Goal: Complete application form

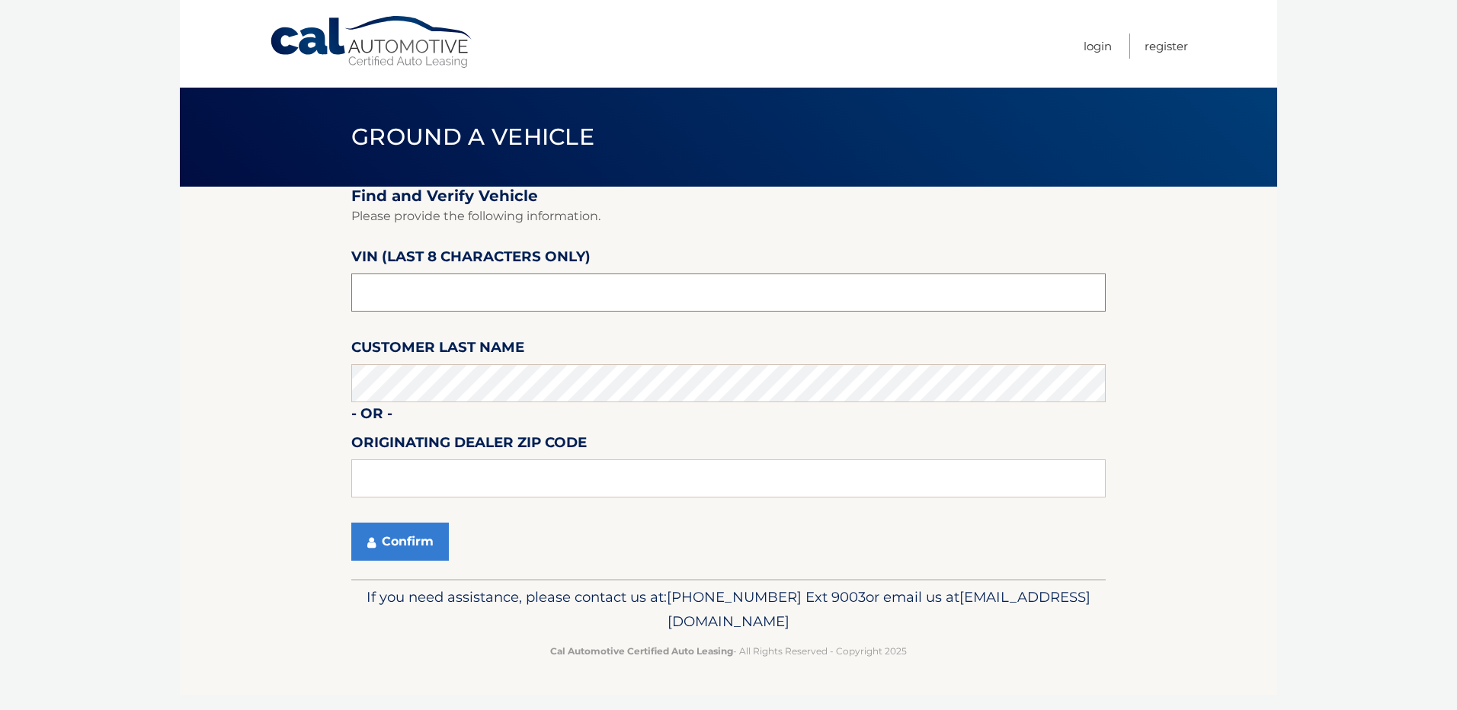
click at [535, 300] on input "text" at bounding box center [728, 293] width 754 height 38
type input "NG511526"
click at [721, 496] on input "text" at bounding box center [728, 479] width 754 height 38
type input "14210"
click at [386, 539] on button "Confirm" at bounding box center [400, 542] width 98 height 38
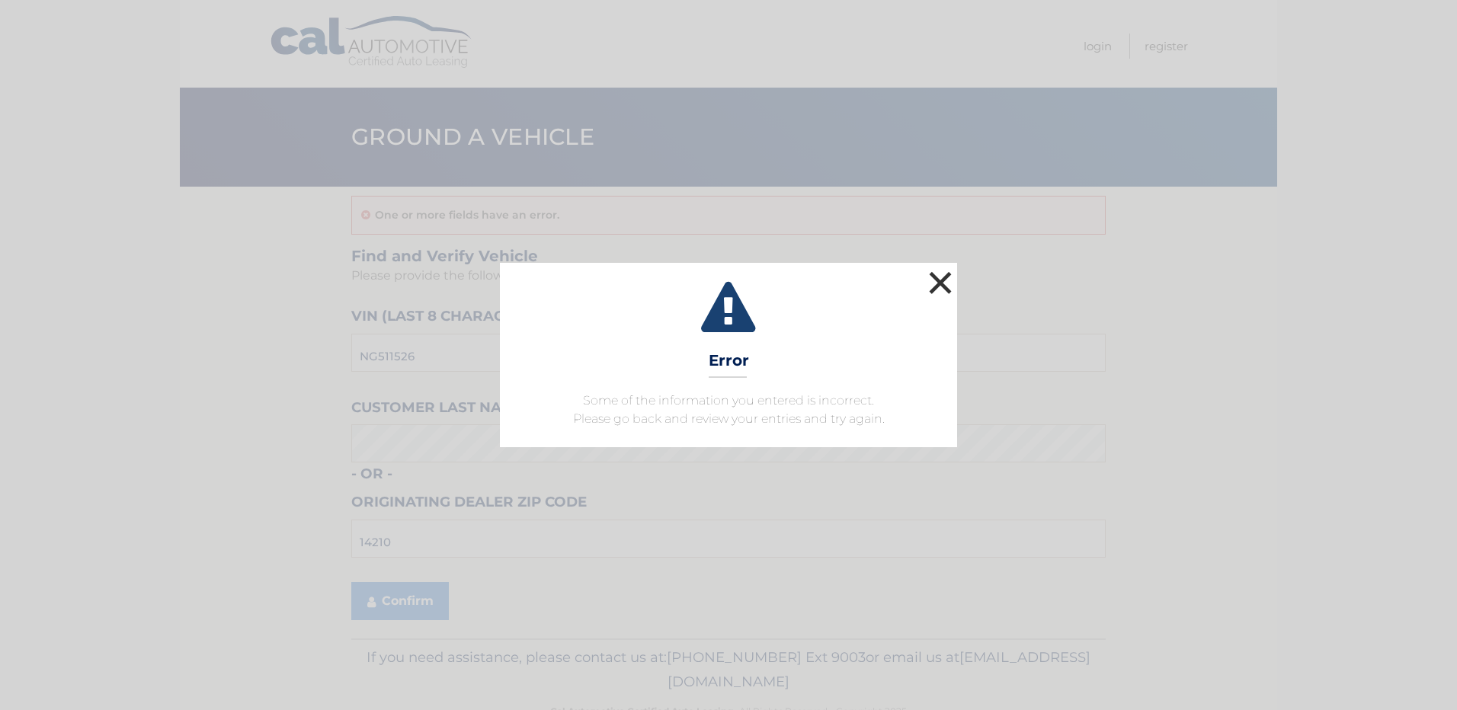
click at [949, 284] on button "×" at bounding box center [940, 283] width 30 height 30
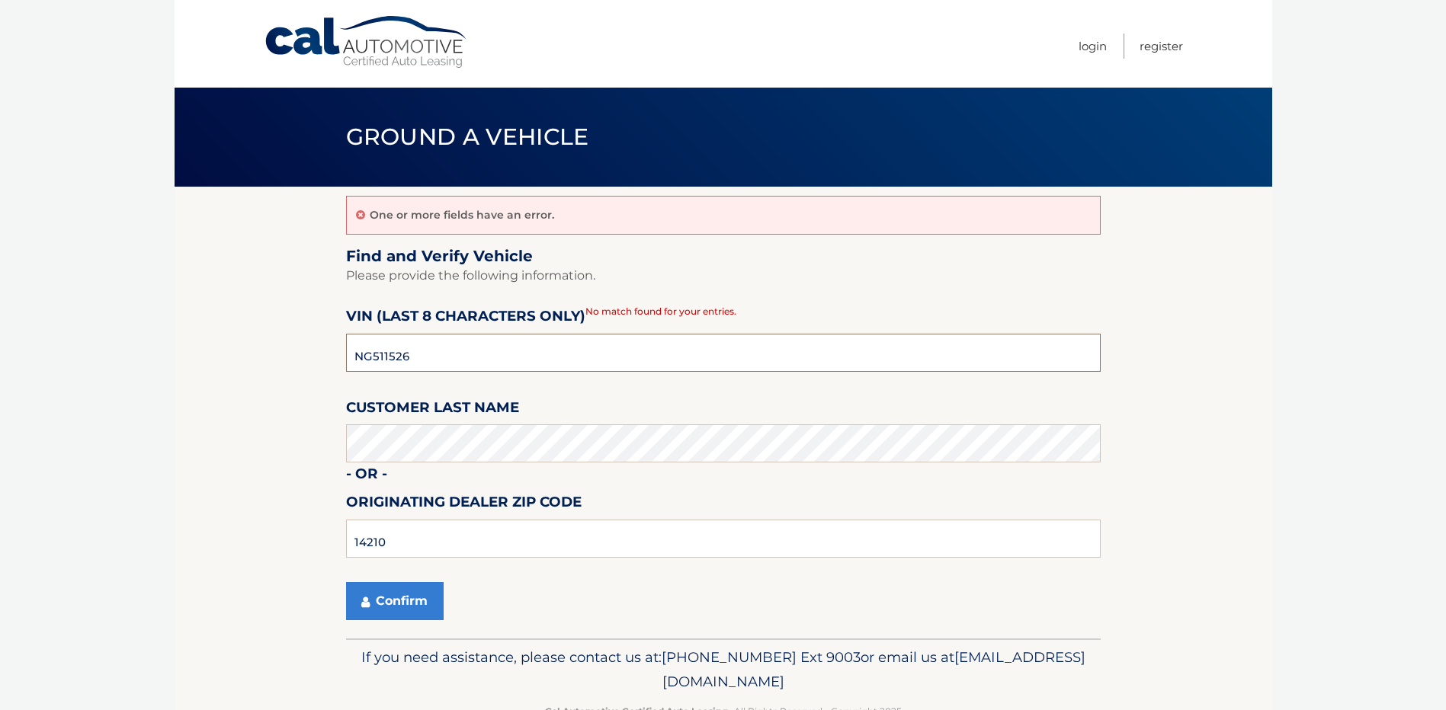
click at [373, 361] on input "NG511526" at bounding box center [723, 353] width 754 height 38
type input "ND511526"
click at [402, 583] on button "Confirm" at bounding box center [395, 601] width 98 height 38
click at [398, 598] on button "Confirm" at bounding box center [395, 601] width 98 height 38
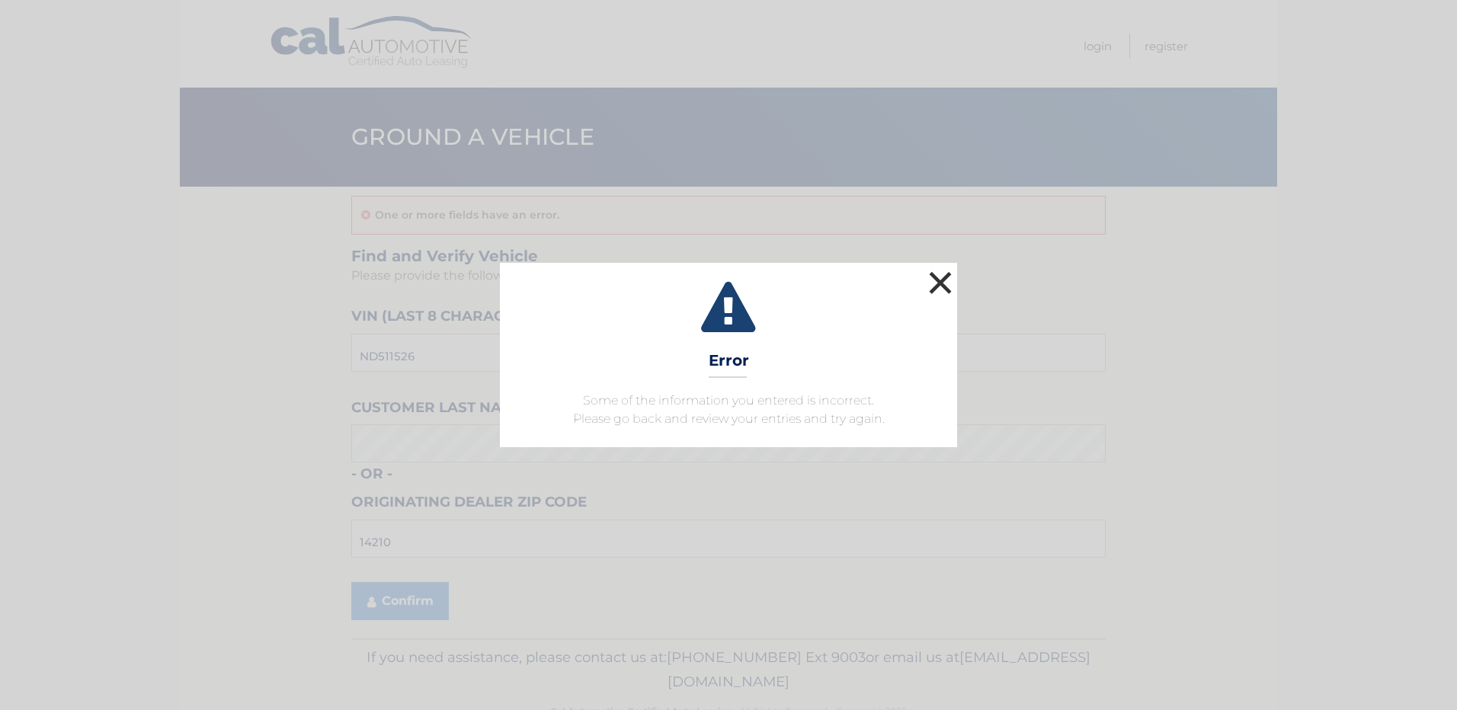
click at [935, 286] on button "×" at bounding box center [940, 283] width 30 height 30
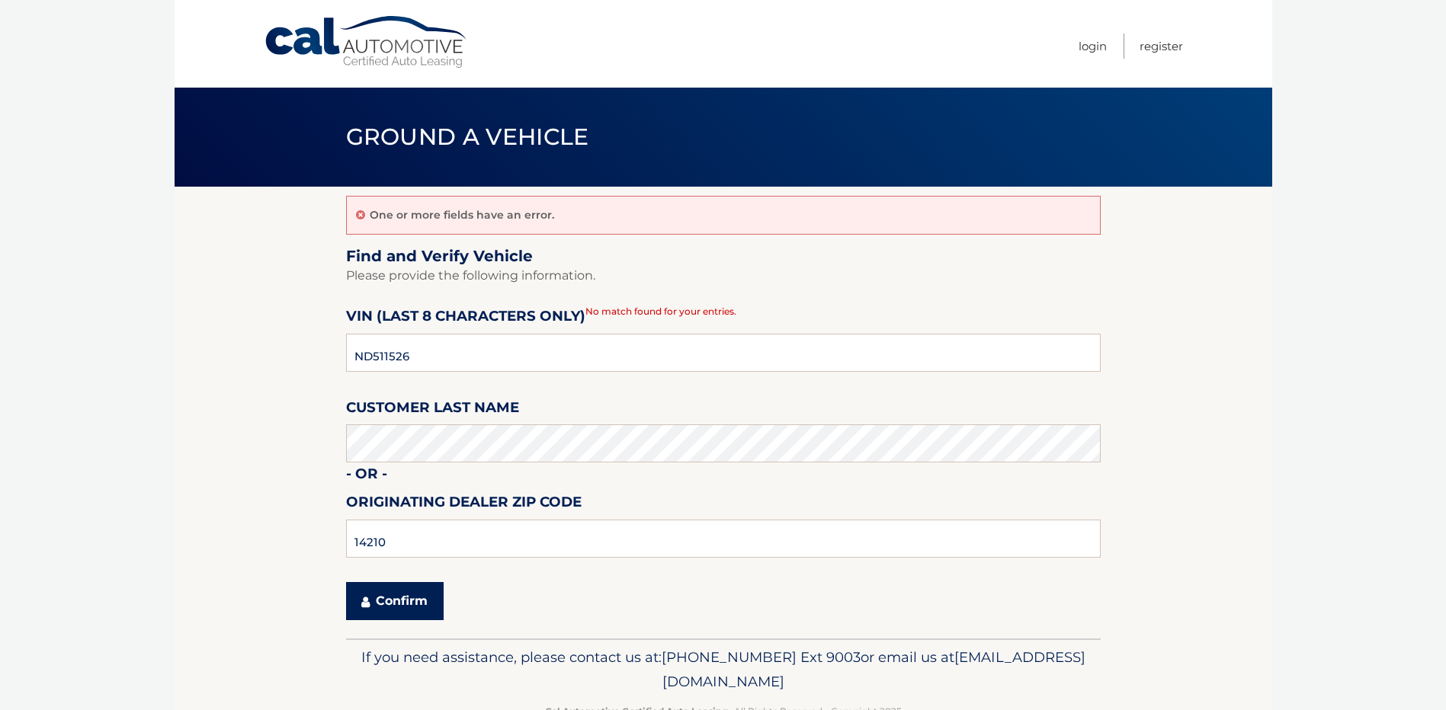
click at [391, 596] on button "Confirm" at bounding box center [395, 601] width 98 height 38
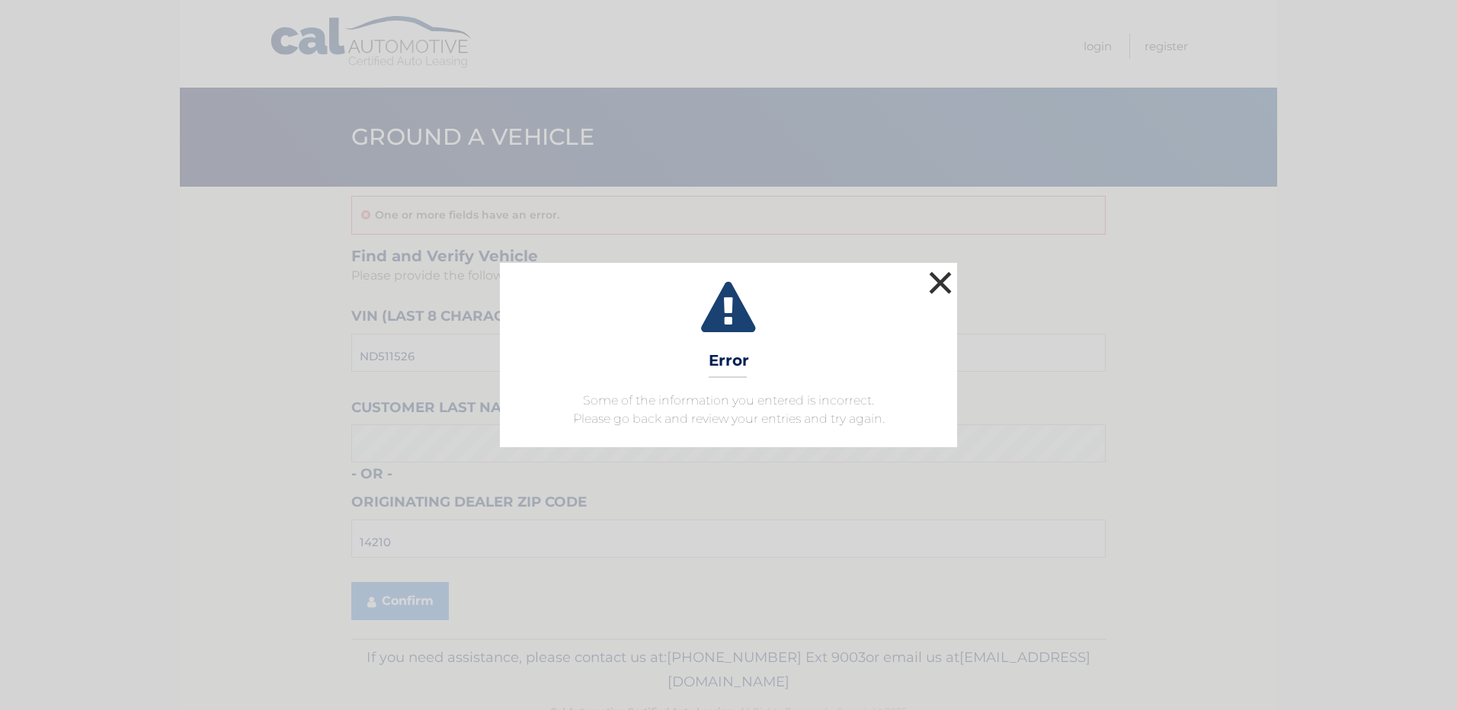
click at [939, 284] on button "×" at bounding box center [940, 283] width 30 height 30
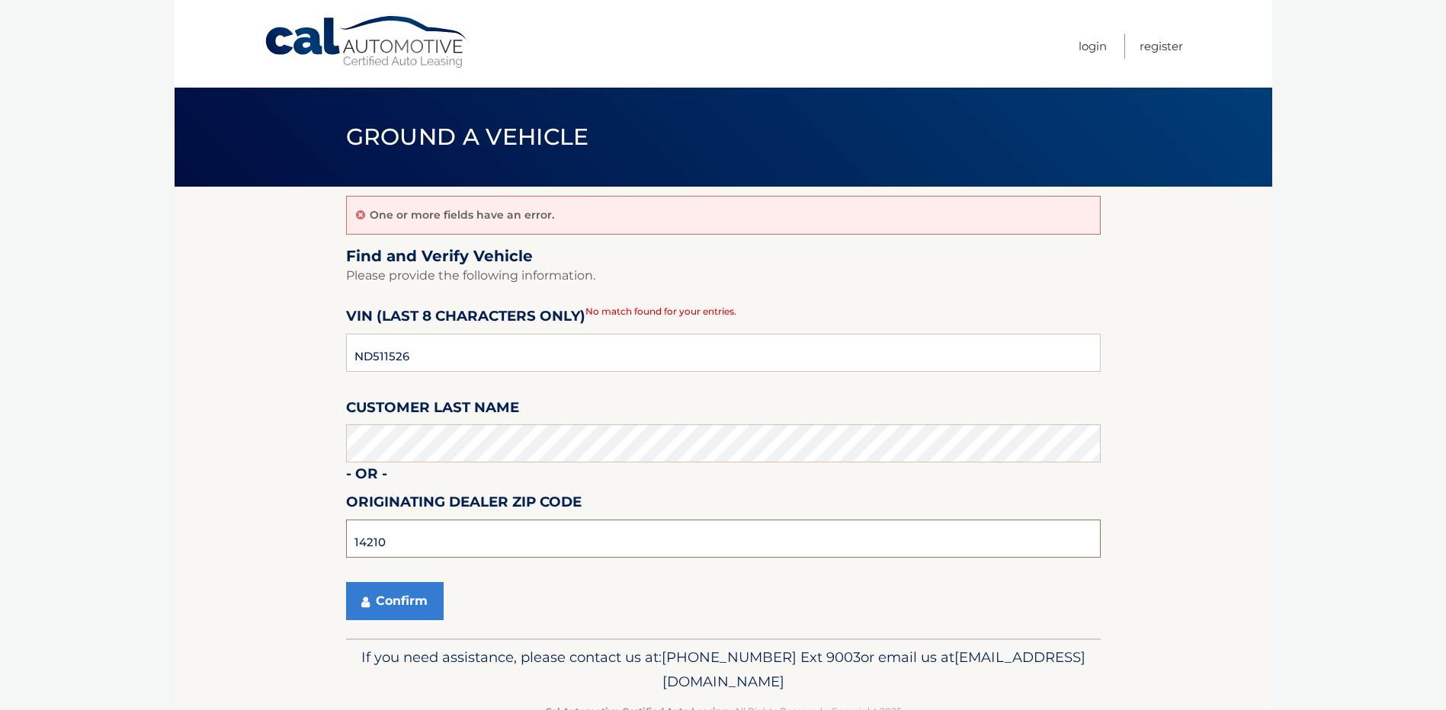
drag, startPoint x: 512, startPoint y: 532, endPoint x: 140, endPoint y: 534, distance: 371.9
click at [140, 534] on body "Cal Automotive Menu Login Register Ground a Vehicle" at bounding box center [723, 355] width 1446 height 710
click at [387, 604] on button "Confirm" at bounding box center [395, 601] width 98 height 38
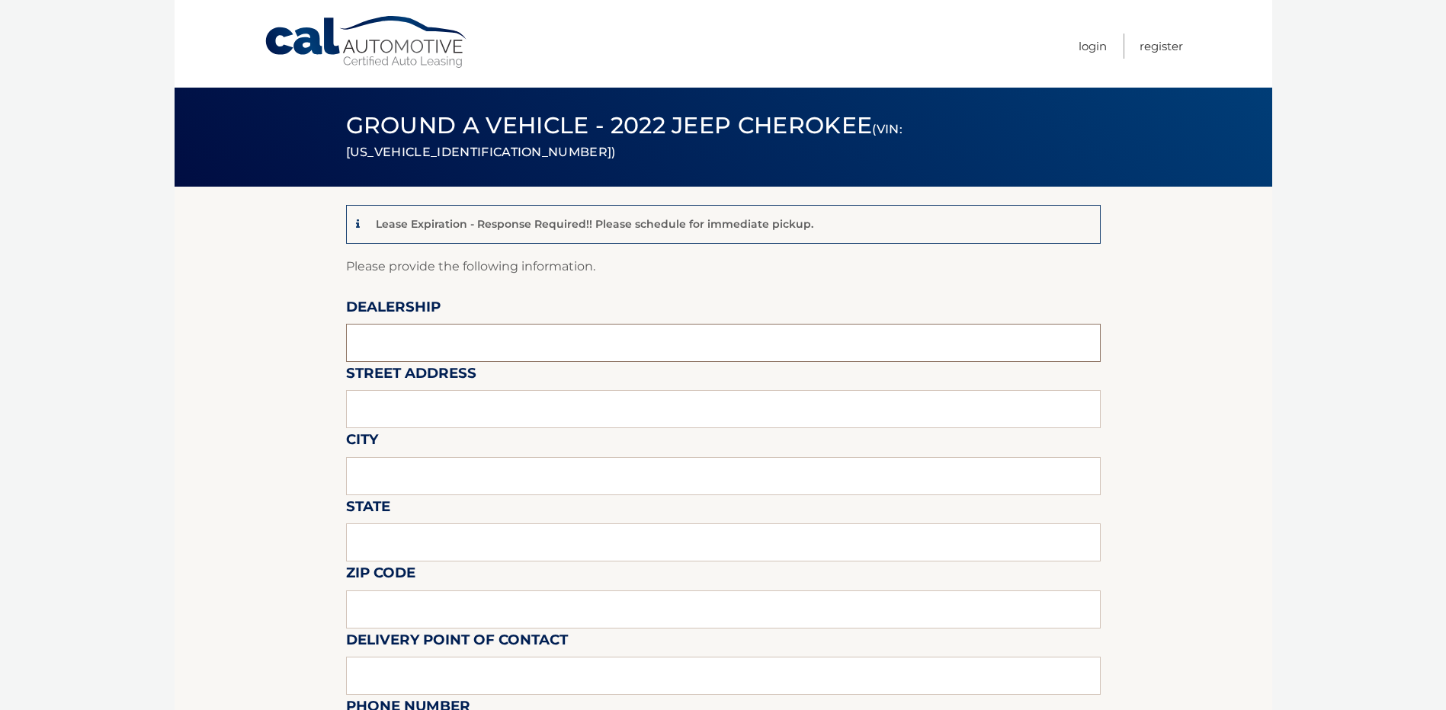
click at [433, 350] on input "text" at bounding box center [723, 343] width 754 height 38
type input "Towne CDJR"
type input "[STREET_ADDRESS]"
type input "[GEOGRAPHIC_DATA]"
type input "ny"
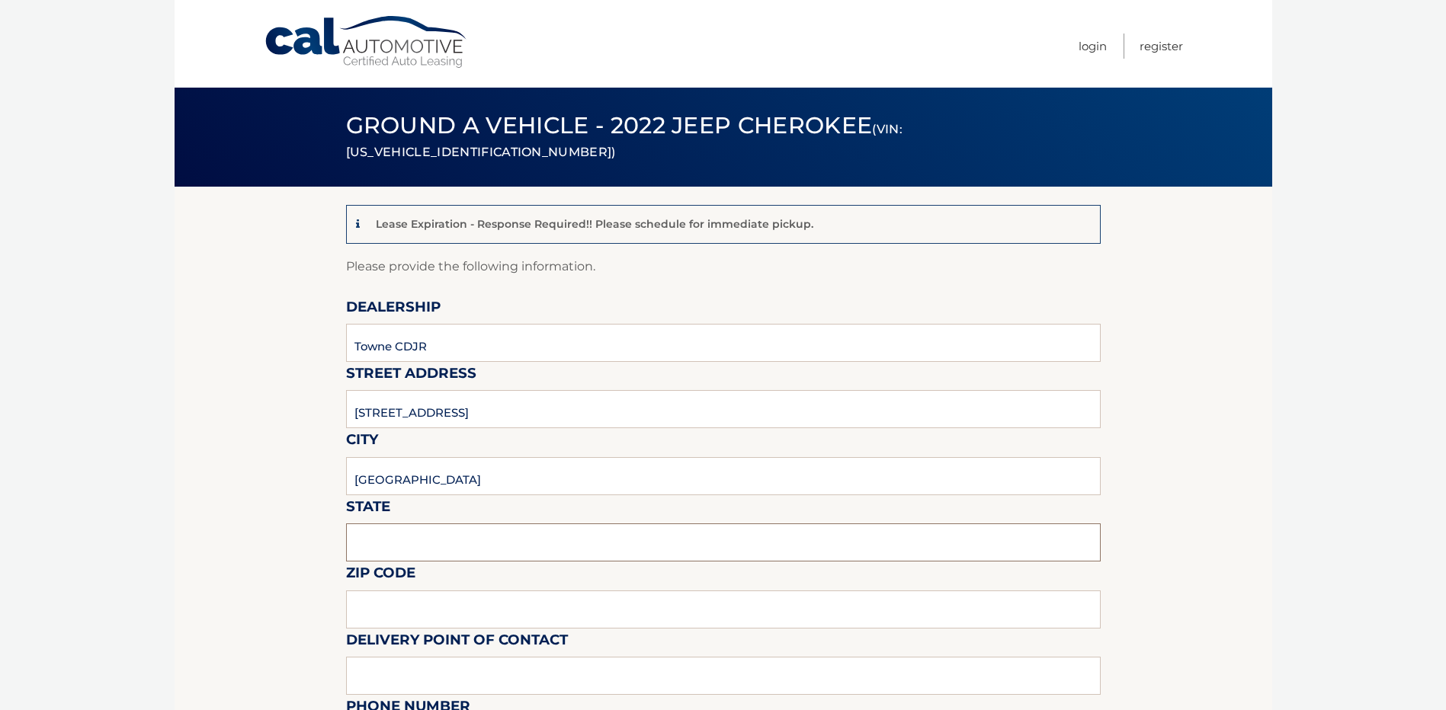
type input "14075"
type input "towne"
type input "7166465200"
type input "Jbanaszak@towneauto.com"
type input "Jim Banaszak"
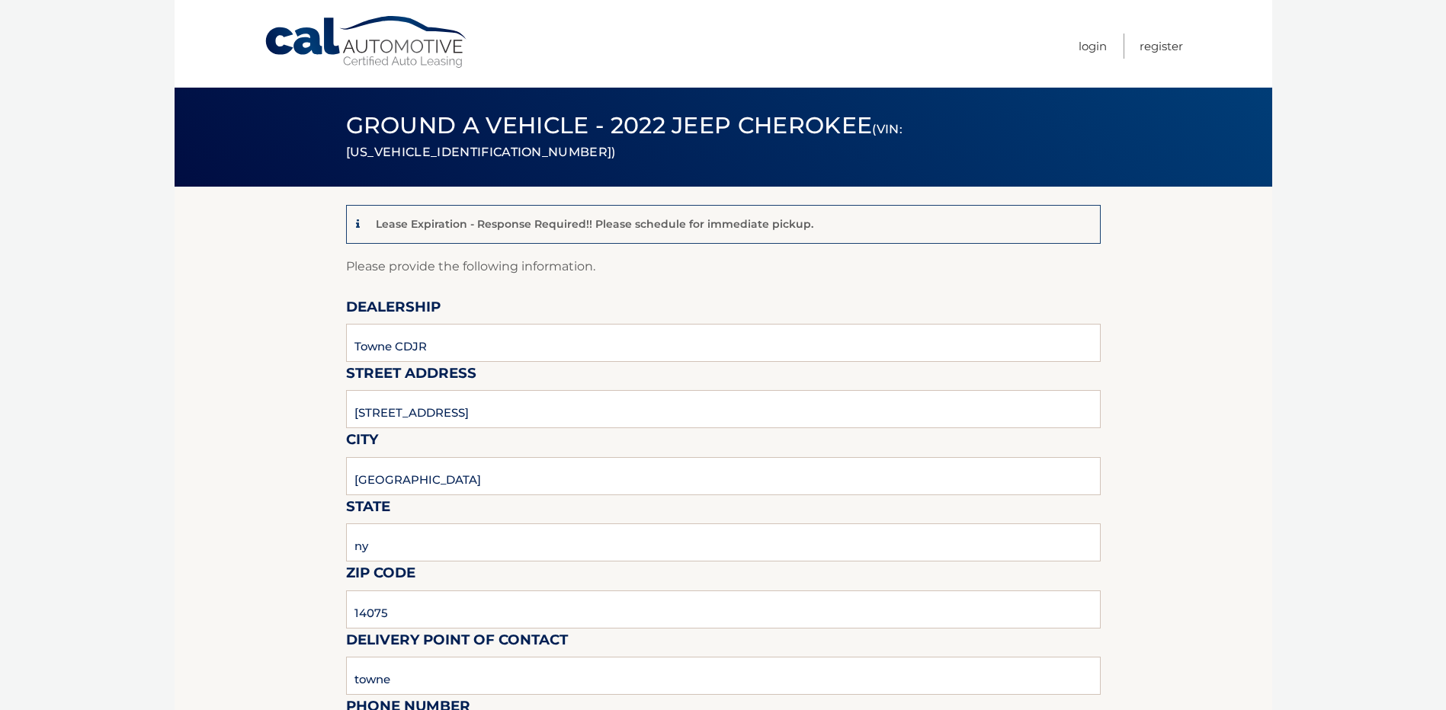
type input "7166465200"
type input "jbanaszak@towneauto.com"
type input "SANDY FLYNN"
type input "n/a"
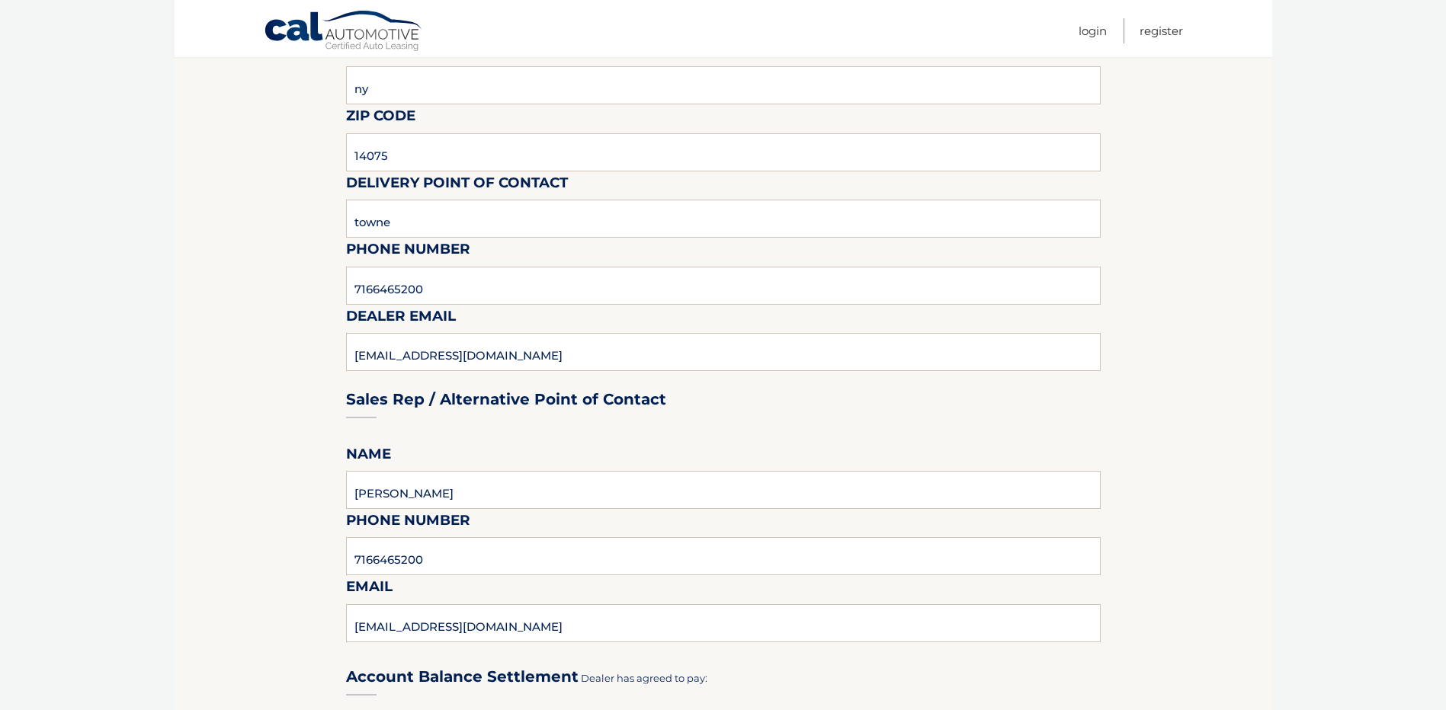
scroll to position [838, 0]
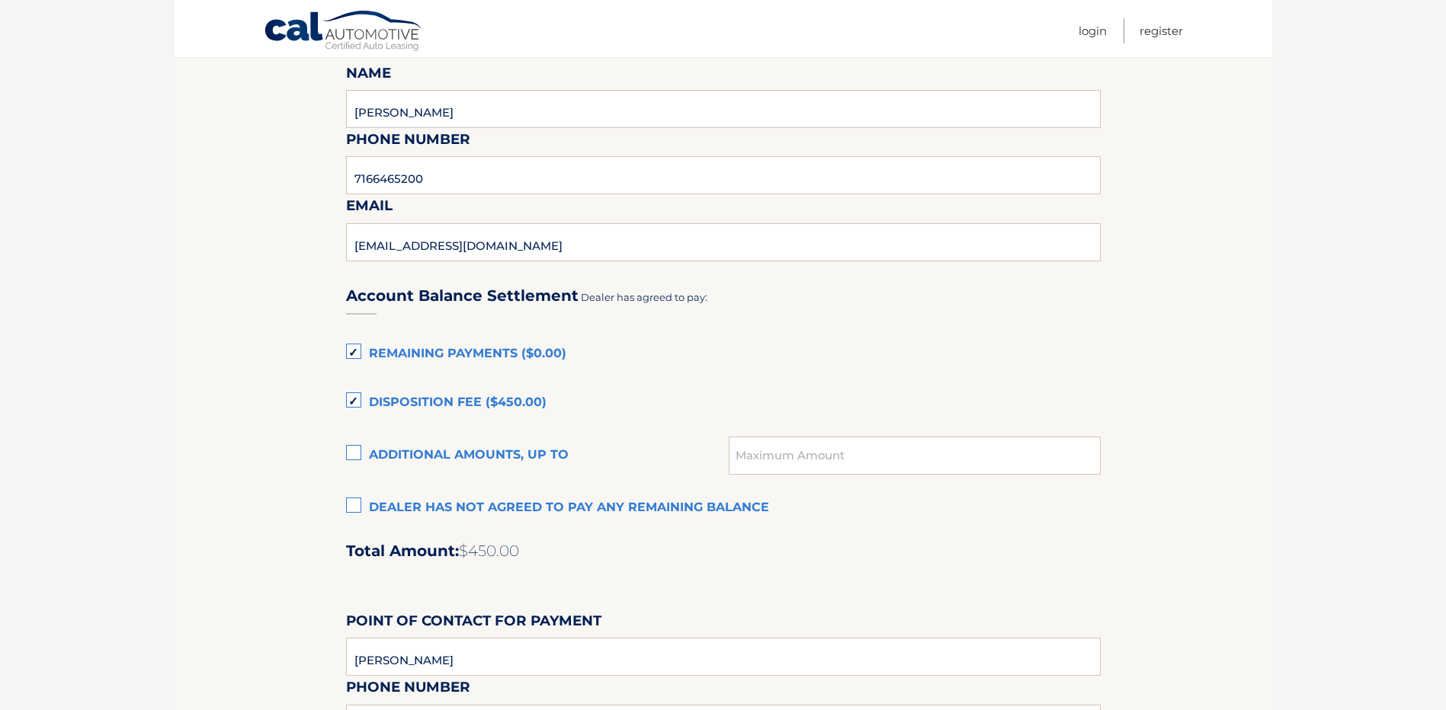
click at [360, 508] on label "Dealer has not agreed to pay any remaining balance" at bounding box center [723, 508] width 754 height 30
click at [0, 0] on input "Dealer has not agreed to pay any remaining balance" at bounding box center [0, 0] width 0 height 0
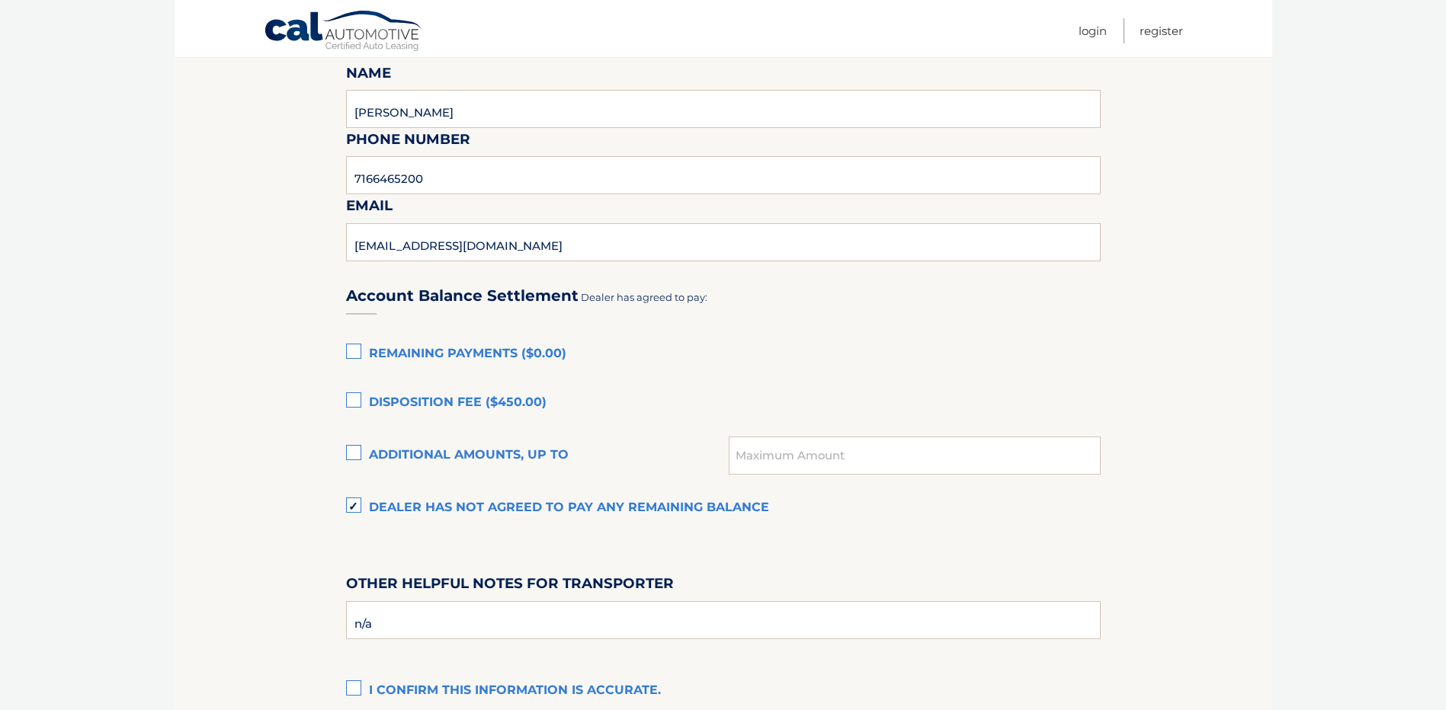
scroll to position [1025, 0]
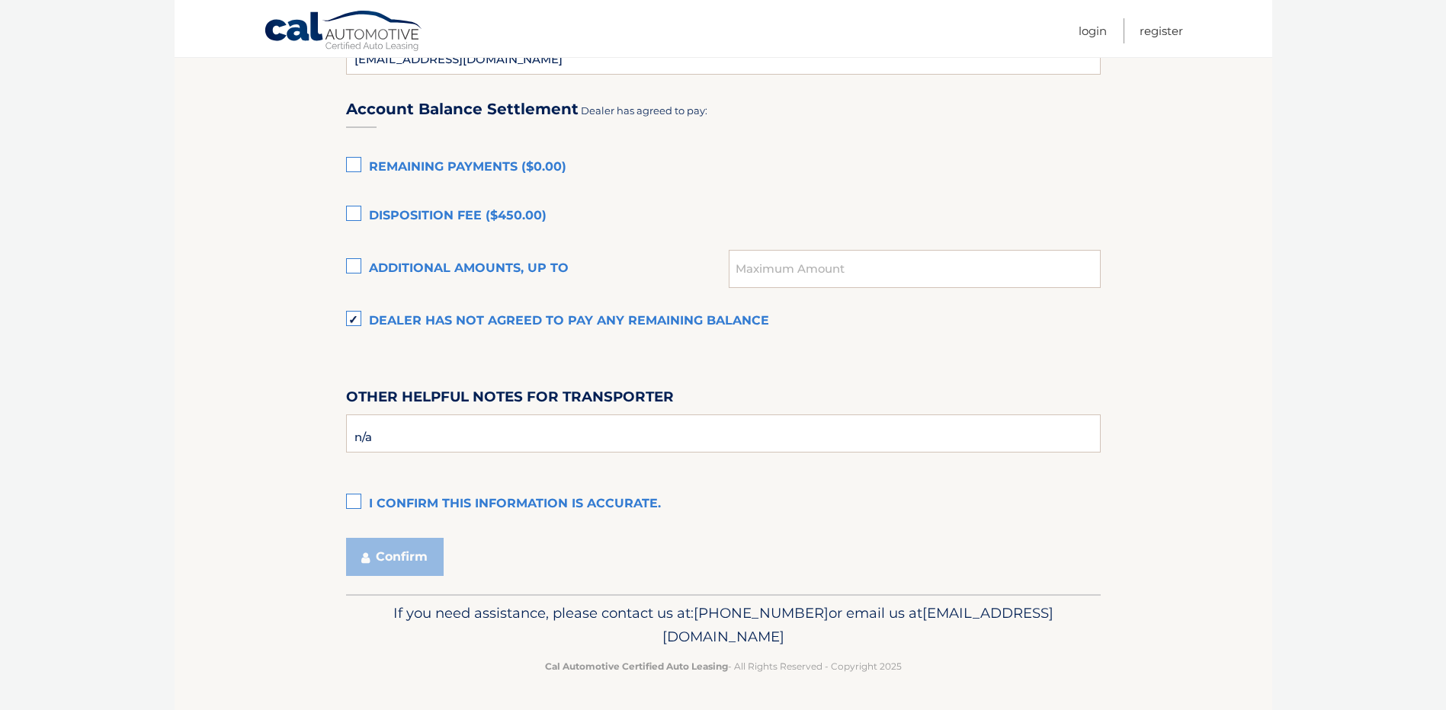
click at [347, 516] on label "I confirm this information is accurate." at bounding box center [723, 504] width 754 height 30
click at [0, 0] on input "I confirm this information is accurate." at bounding box center [0, 0] width 0 height 0
drag, startPoint x: 387, startPoint y: 537, endPoint x: 399, endPoint y: 568, distance: 32.8
click at [400, 569] on button "Confirm" at bounding box center [395, 557] width 98 height 38
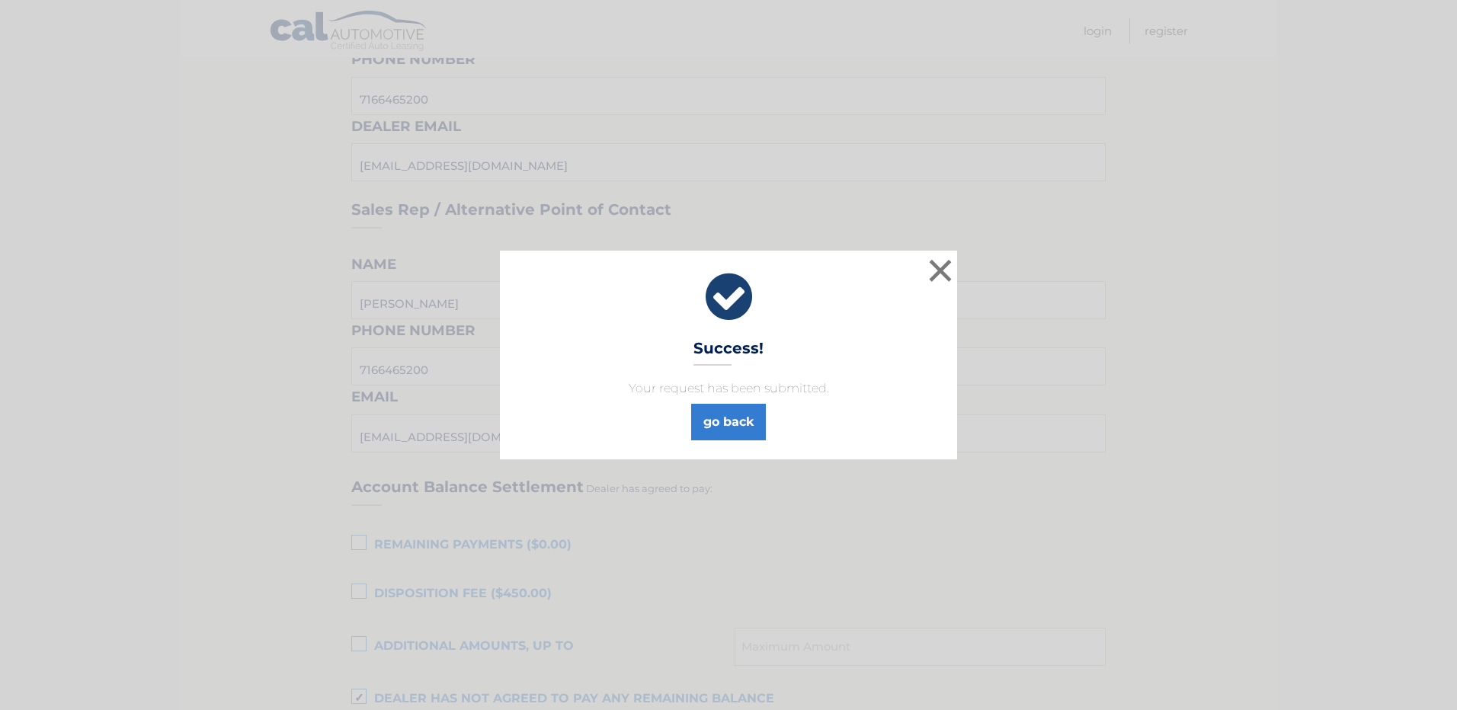
scroll to position [644, 0]
click at [742, 428] on link "go back" at bounding box center [728, 422] width 75 height 37
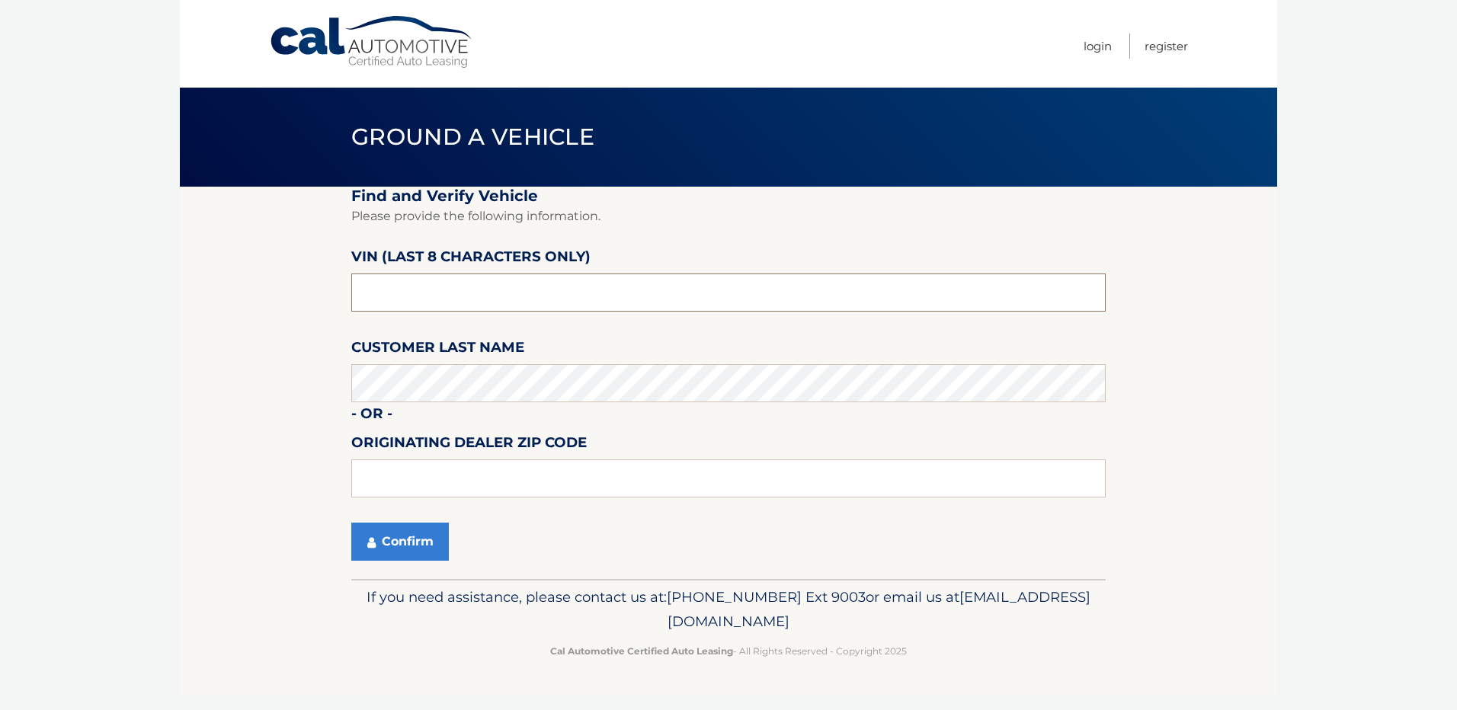
click at [413, 296] on input "text" at bounding box center [728, 293] width 754 height 38
type input "NT191898"
type input "14075"
click at [419, 540] on button "Confirm" at bounding box center [400, 542] width 98 height 38
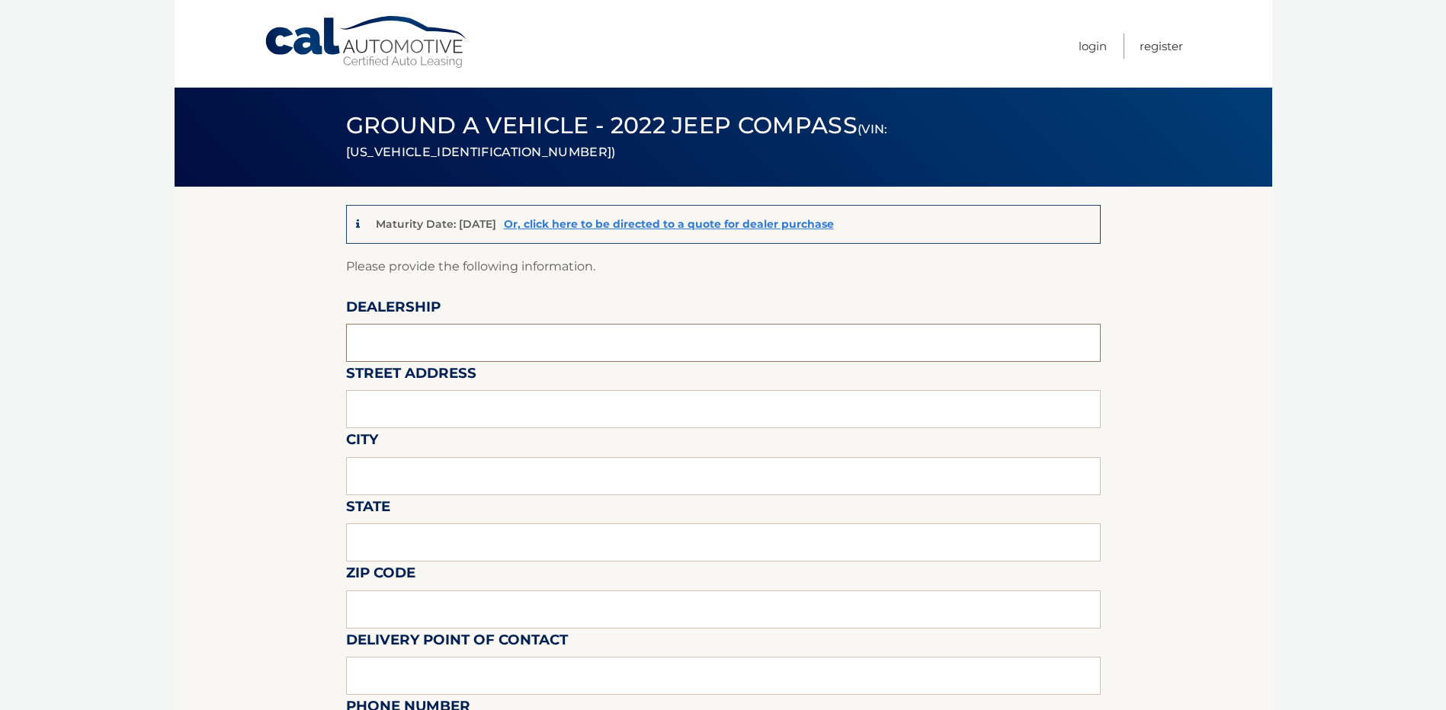
click at [375, 345] on input "text" at bounding box center [723, 343] width 754 height 38
type input "Towne CDJR"
type input "5130 camp rd"
type input "hamburg"
type input "ny"
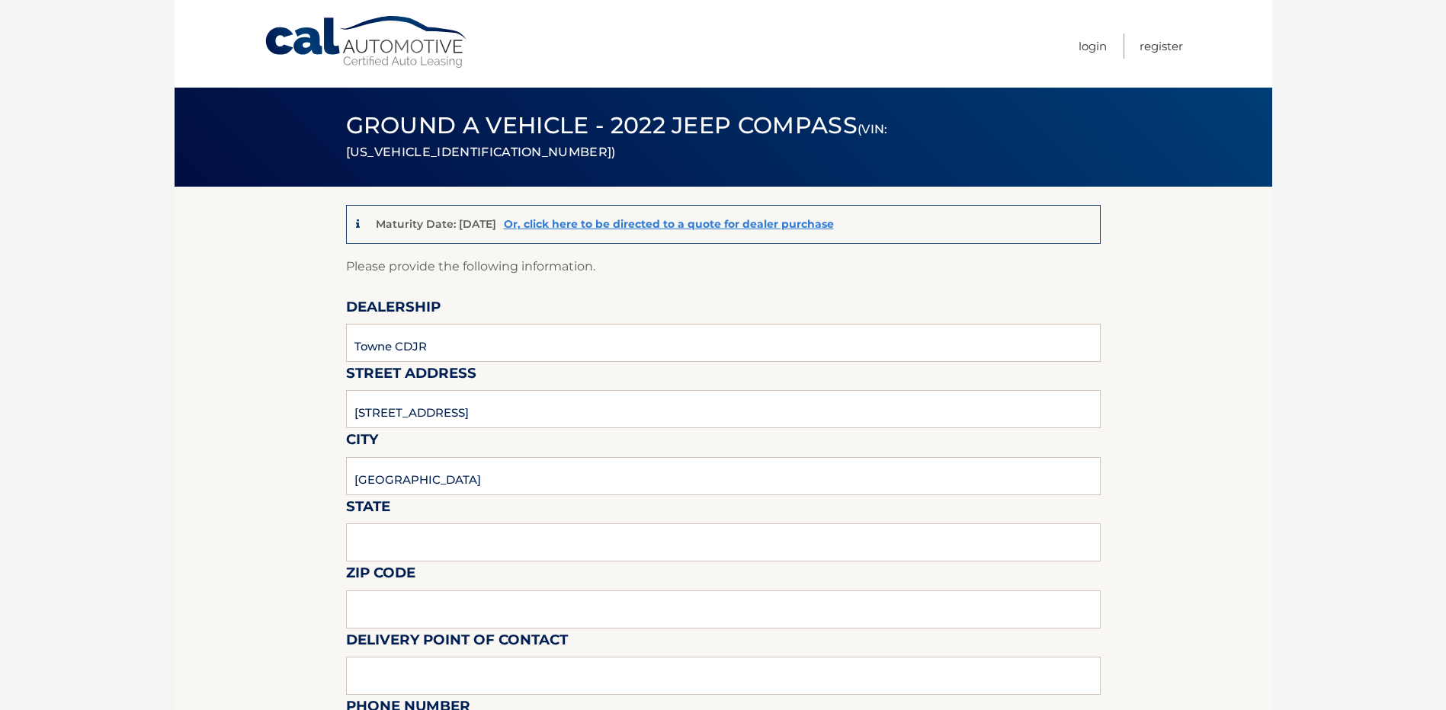
type input "14075"
type input "towne"
type input "7166465200"
type input "Jbanaszak@towneauto.com"
type input "Jim Banaszak"
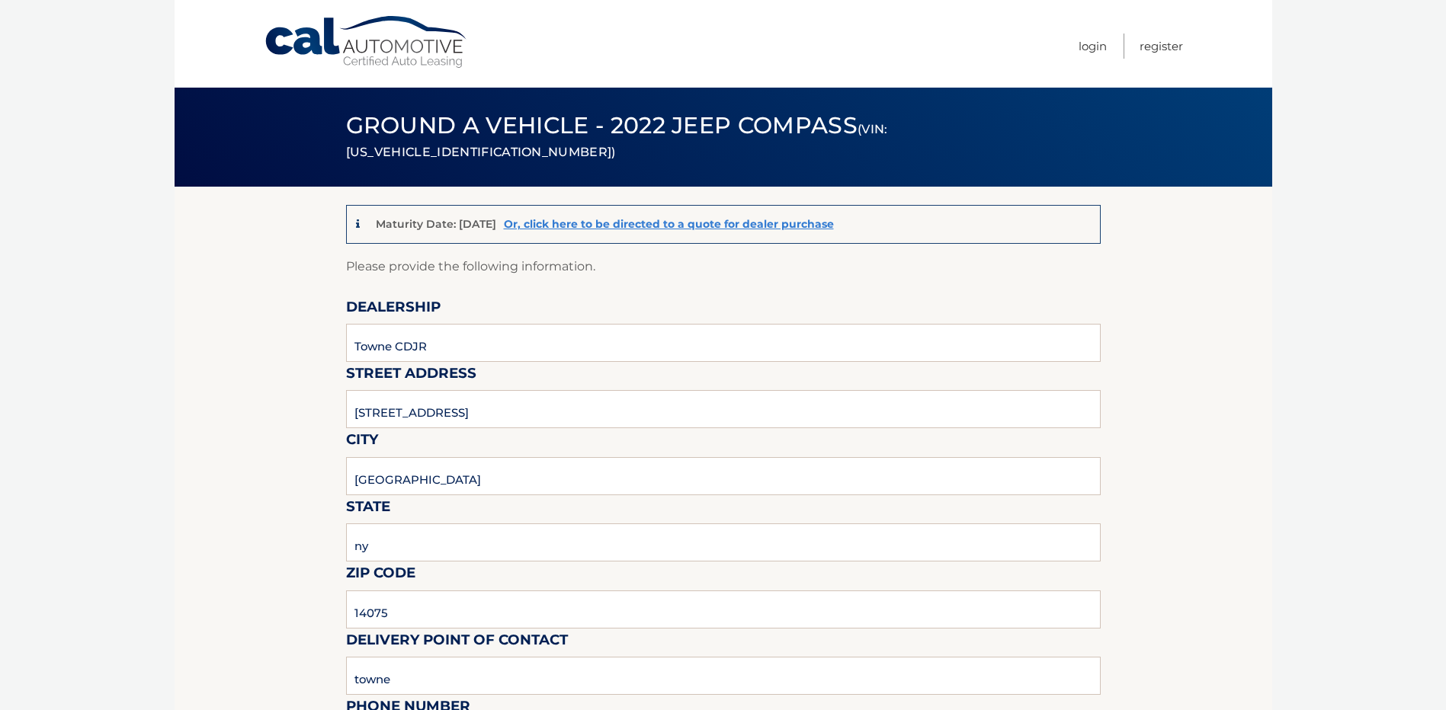
type input "7166465200"
type input "jbanaszak@towneauto.com"
type input "SANDY FLYNN"
type input "n/a"
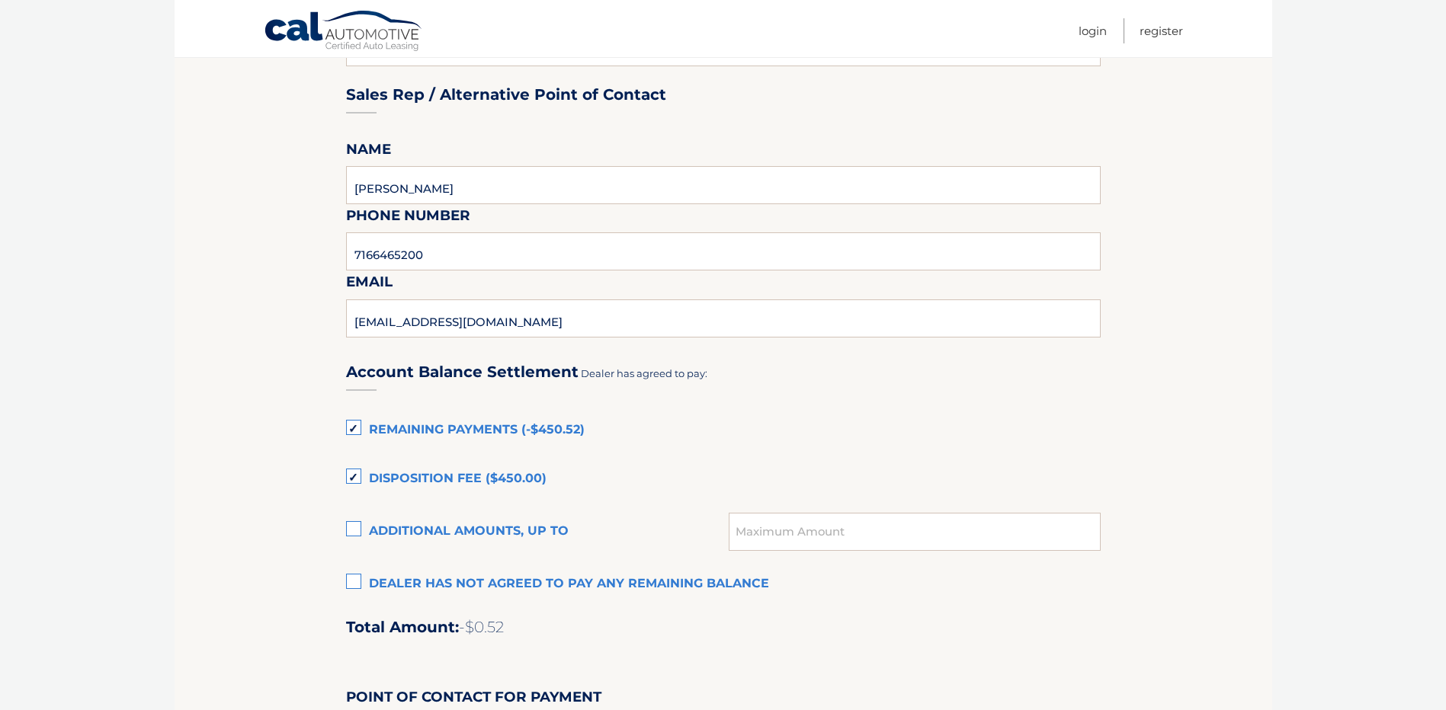
scroll to position [915, 0]
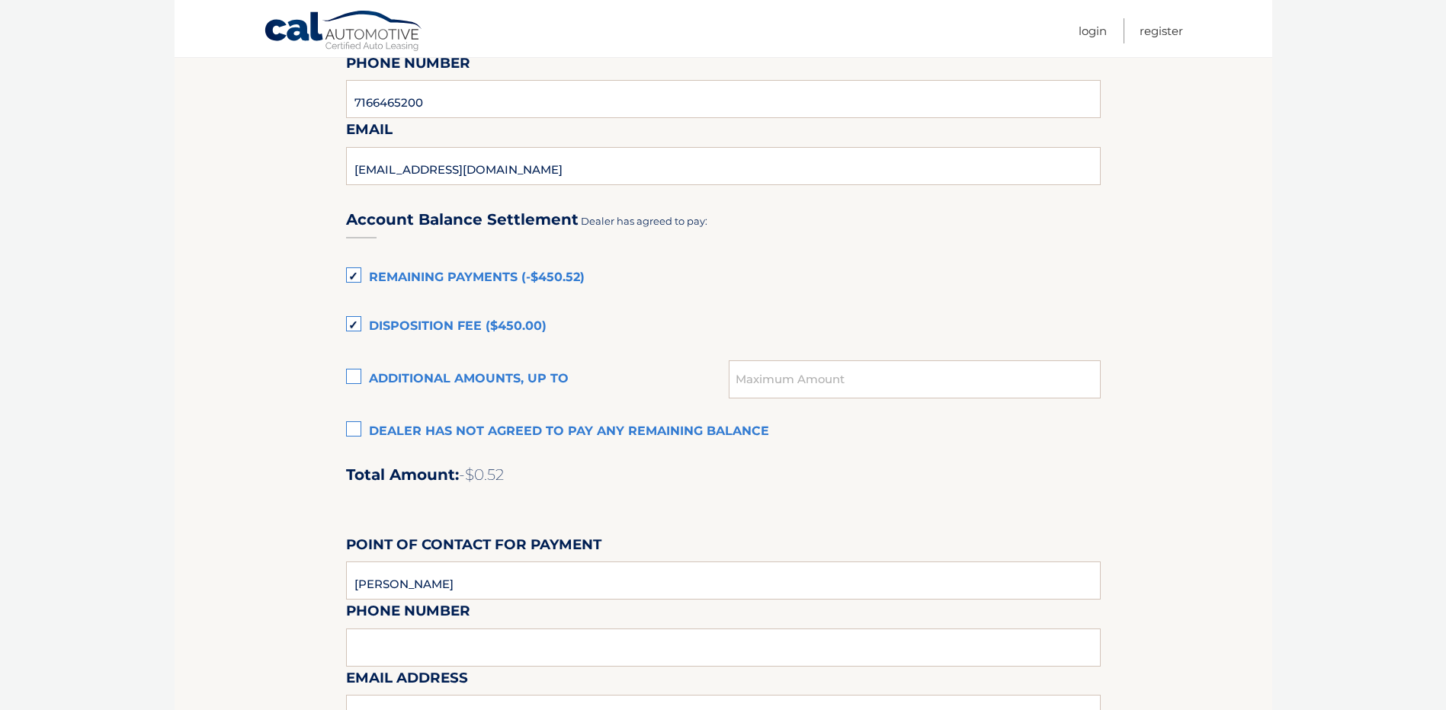
click at [358, 432] on label "Dealer has not agreed to pay any remaining balance" at bounding box center [723, 432] width 754 height 30
click at [0, 0] on input "Dealer has not agreed to pay any remaining balance" at bounding box center [0, 0] width 0 height 0
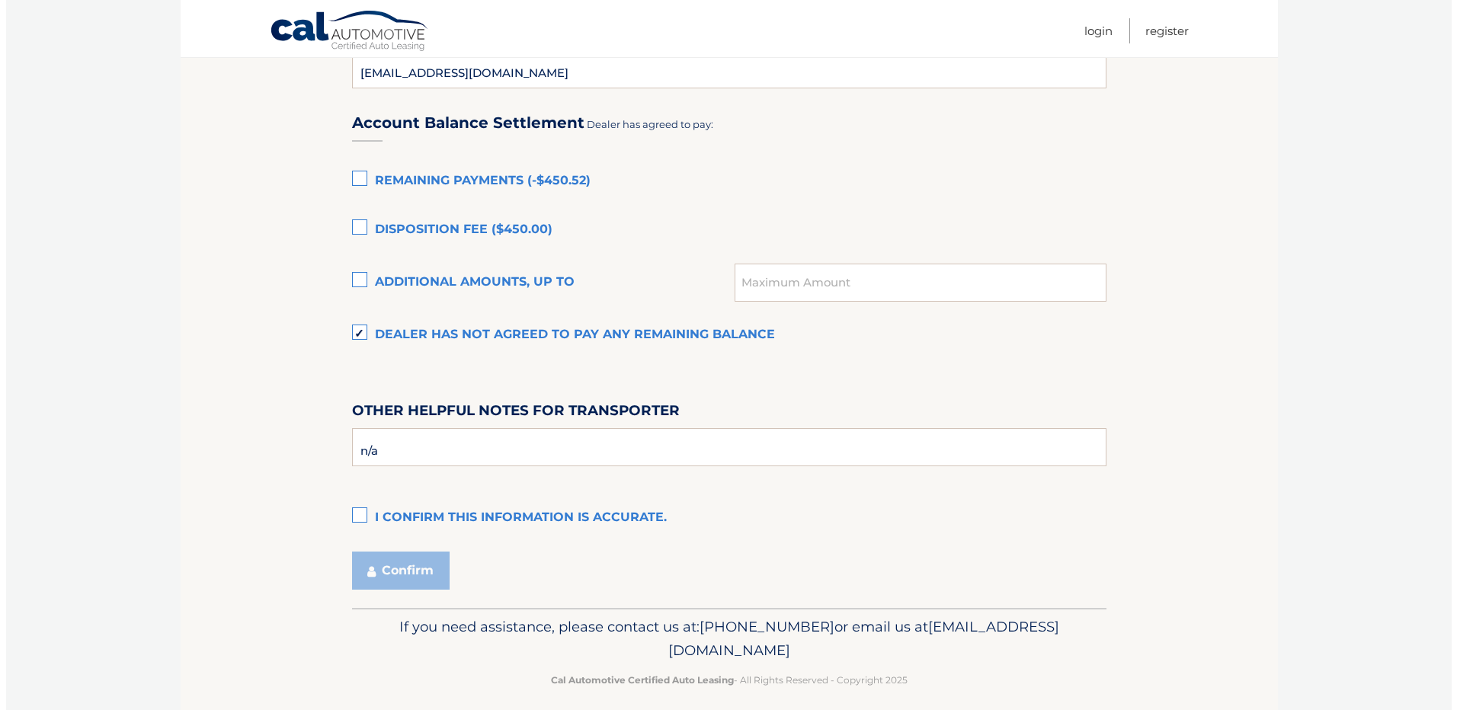
scroll to position [1025, 0]
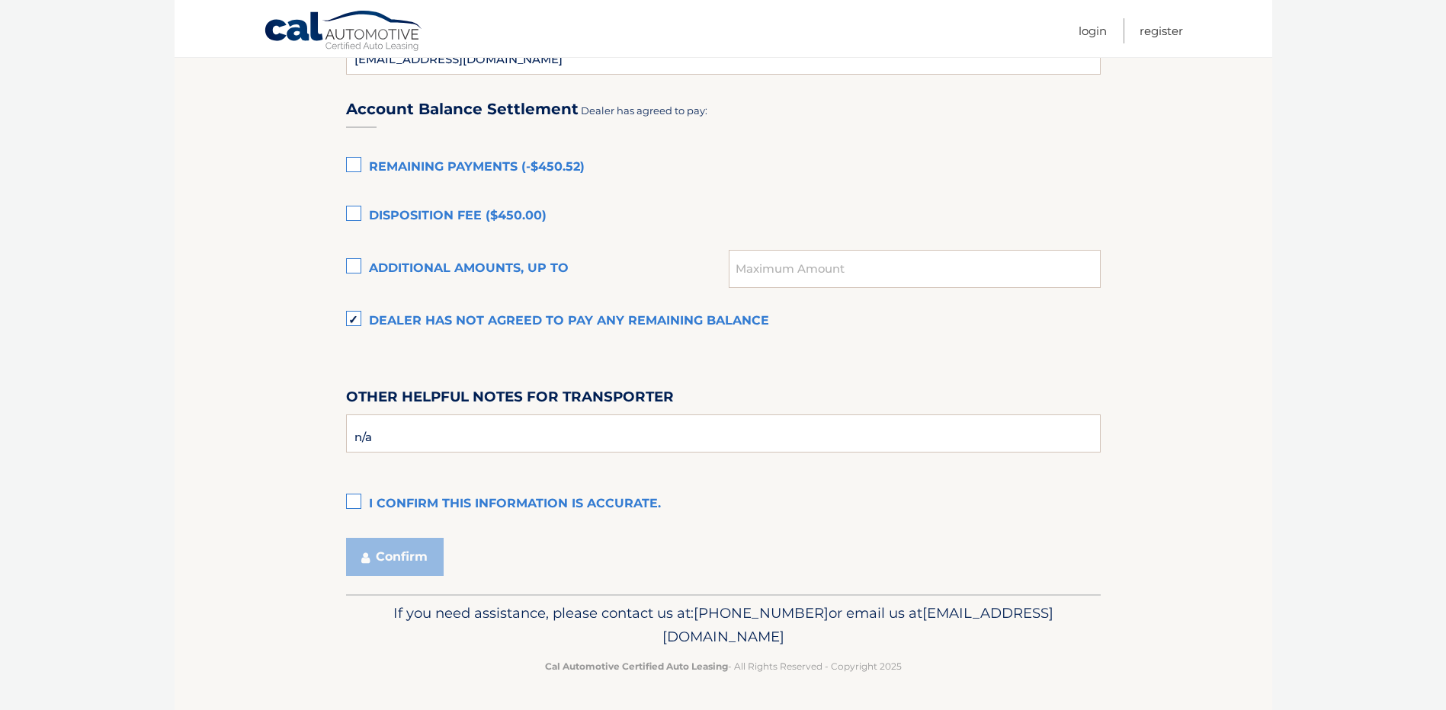
drag, startPoint x: 354, startPoint y: 498, endPoint x: 373, endPoint y: 527, distance: 34.5
click at [354, 500] on label "I confirm this information is accurate." at bounding box center [723, 504] width 754 height 30
click at [0, 0] on input "I confirm this information is accurate." at bounding box center [0, 0] width 0 height 0
click at [405, 549] on button "Confirm" at bounding box center [395, 557] width 98 height 38
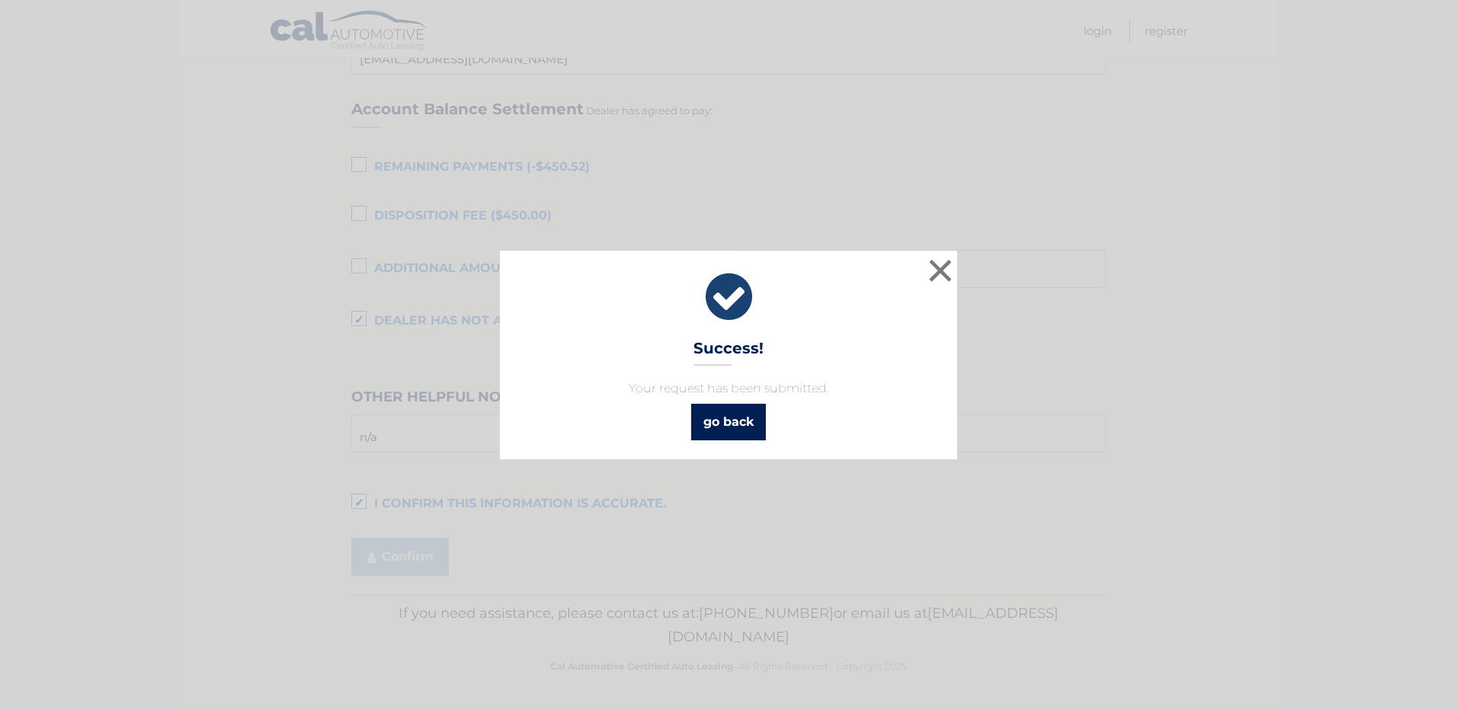
click at [761, 429] on link "go back" at bounding box center [728, 422] width 75 height 37
